Goal: Communication & Community: Answer question/provide support

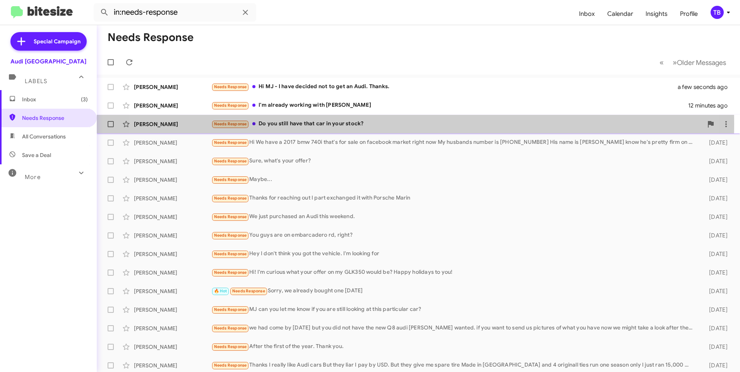
click at [382, 124] on div "Needs Response Do you still have that car in your stock?" at bounding box center [457, 124] width 492 height 9
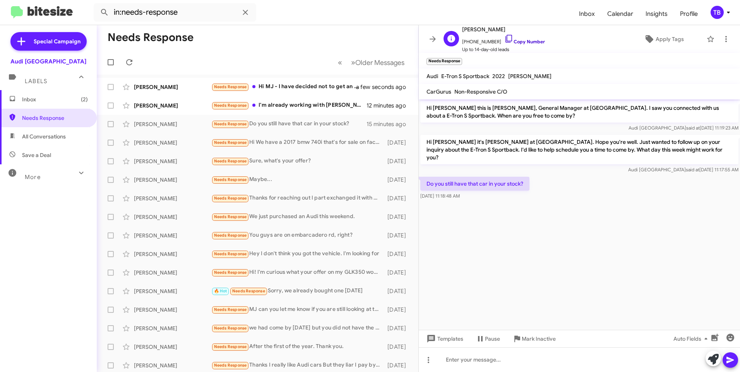
click at [506, 39] on icon at bounding box center [509, 39] width 7 height 8
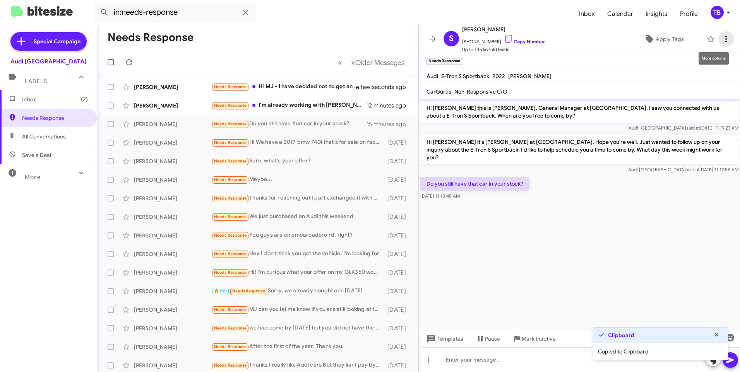
click at [718, 43] on button at bounding box center [725, 38] width 15 height 15
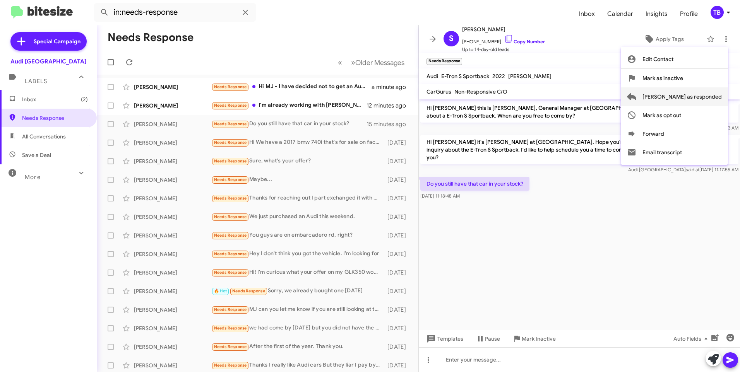
click at [714, 92] on span "Mark as responded" at bounding box center [682, 96] width 79 height 19
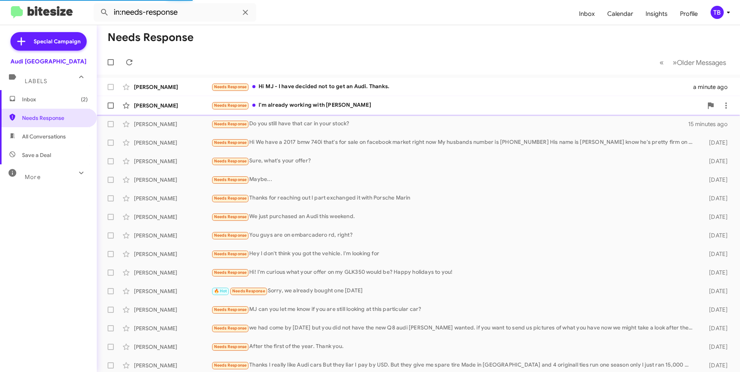
click at [401, 108] on div "Needs Response I'm already working with Sam Wong" at bounding box center [457, 105] width 492 height 9
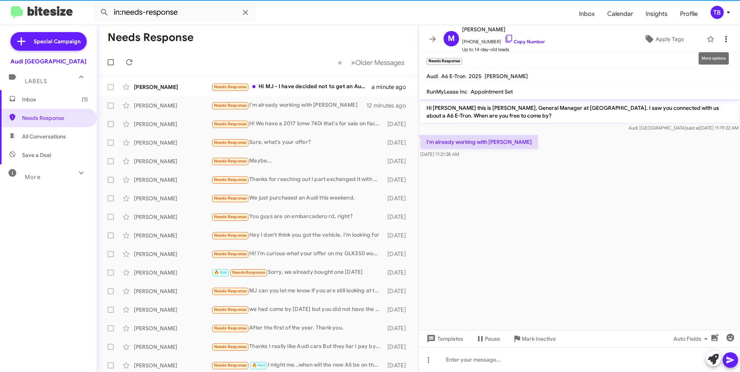
click at [725, 41] on icon at bounding box center [726, 39] width 2 height 6
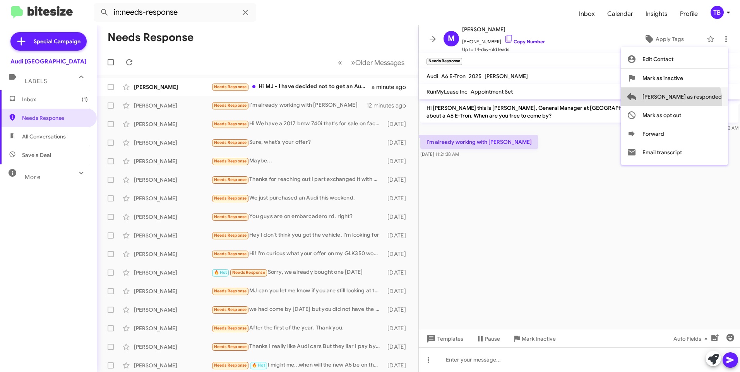
click at [702, 101] on span "Mark as responded" at bounding box center [682, 96] width 79 height 19
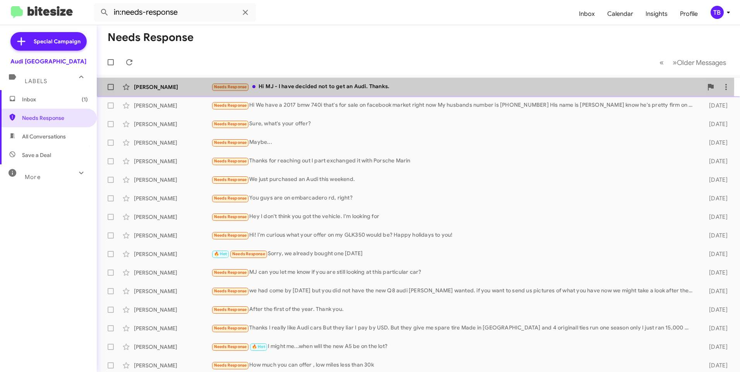
click at [375, 85] on div "Needs Response Hi MJ - I have decided not to get an Audi. Thanks." at bounding box center [457, 86] width 492 height 9
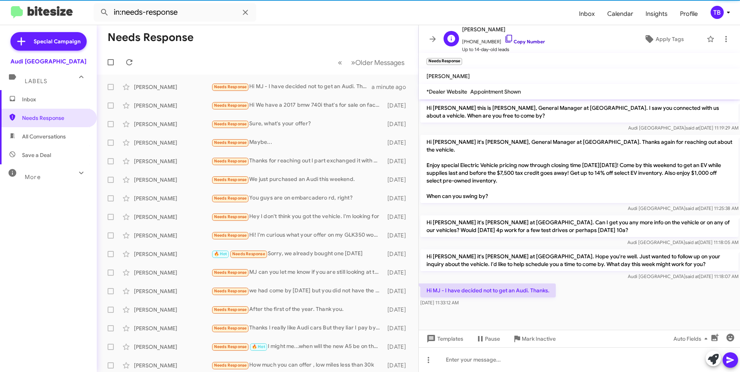
click at [504, 38] on icon at bounding box center [508, 38] width 9 height 9
